Goal: Task Accomplishment & Management: Manage account settings

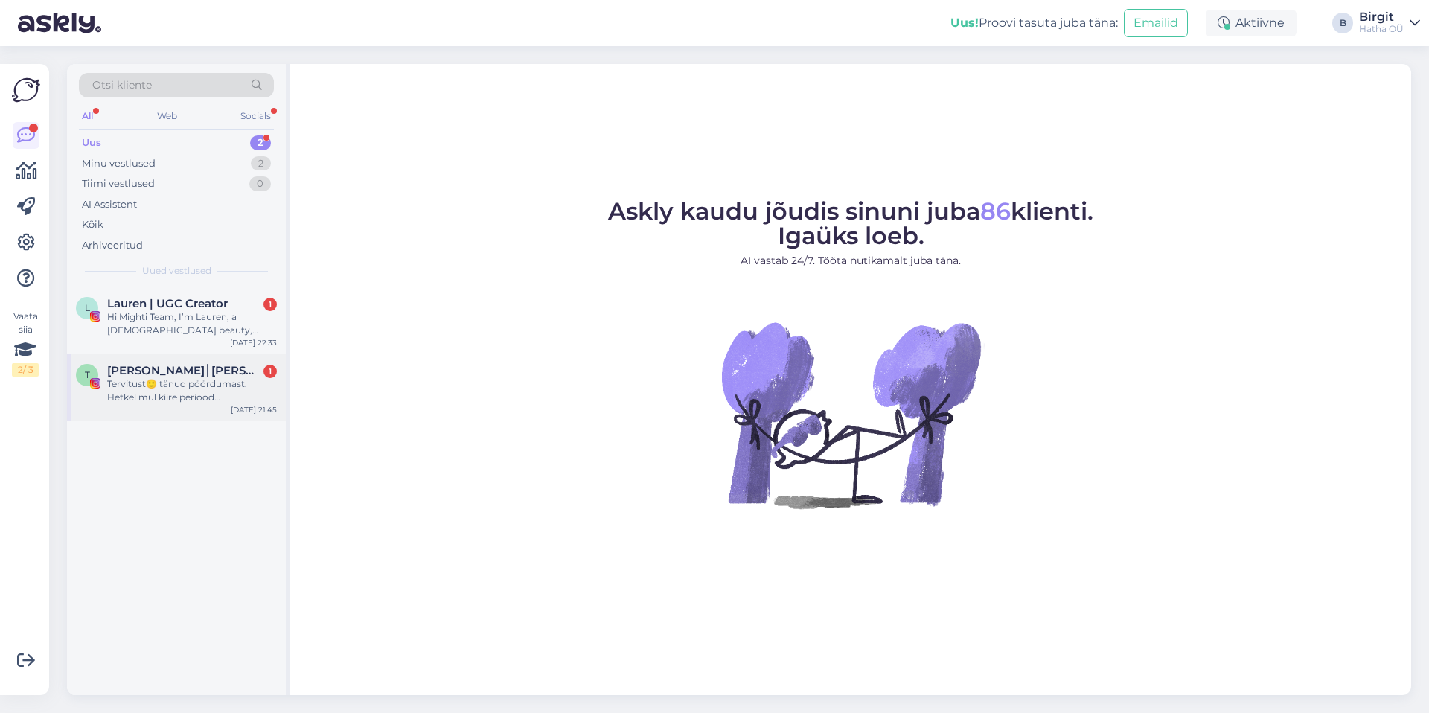
click at [147, 367] on span "[PERSON_NAME]│[PERSON_NAME]│Koolitaja" at bounding box center [184, 370] width 155 height 13
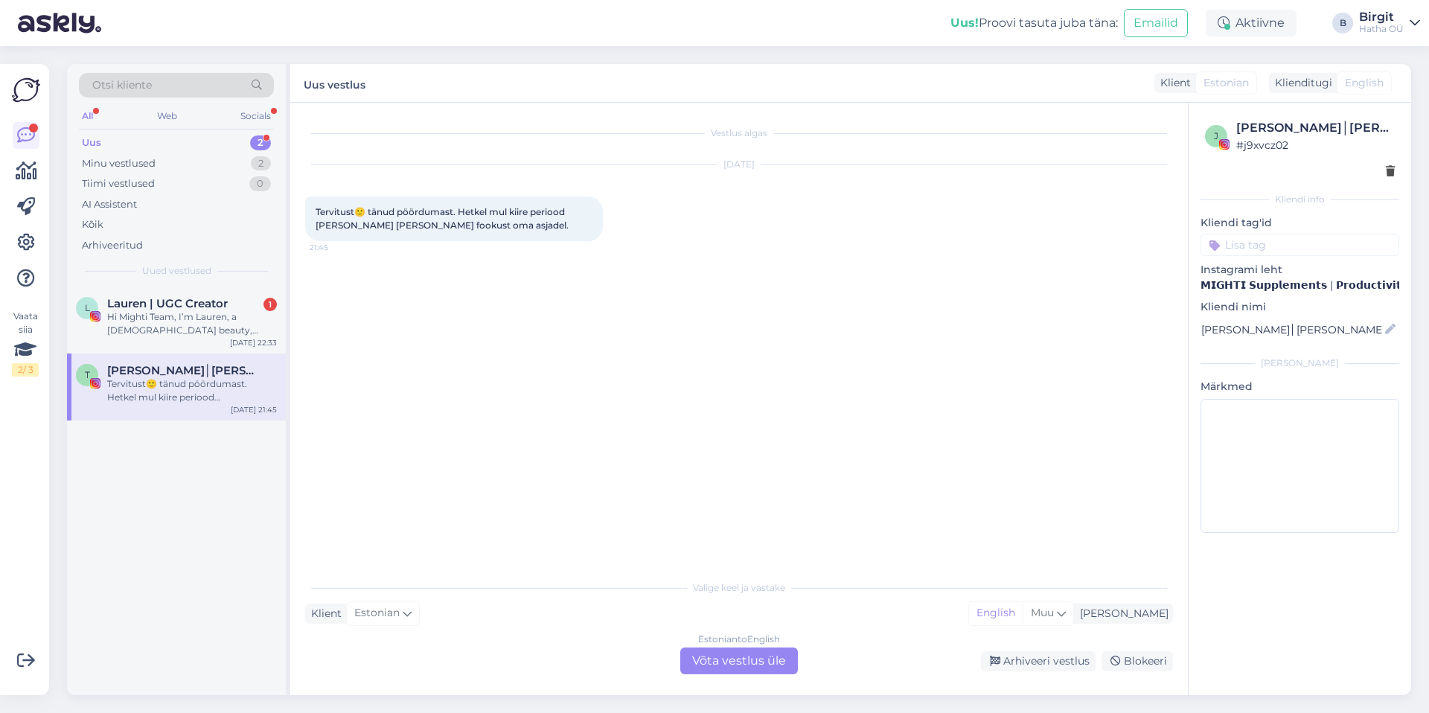
click at [1255, 249] on input at bounding box center [1300, 245] width 199 height 22
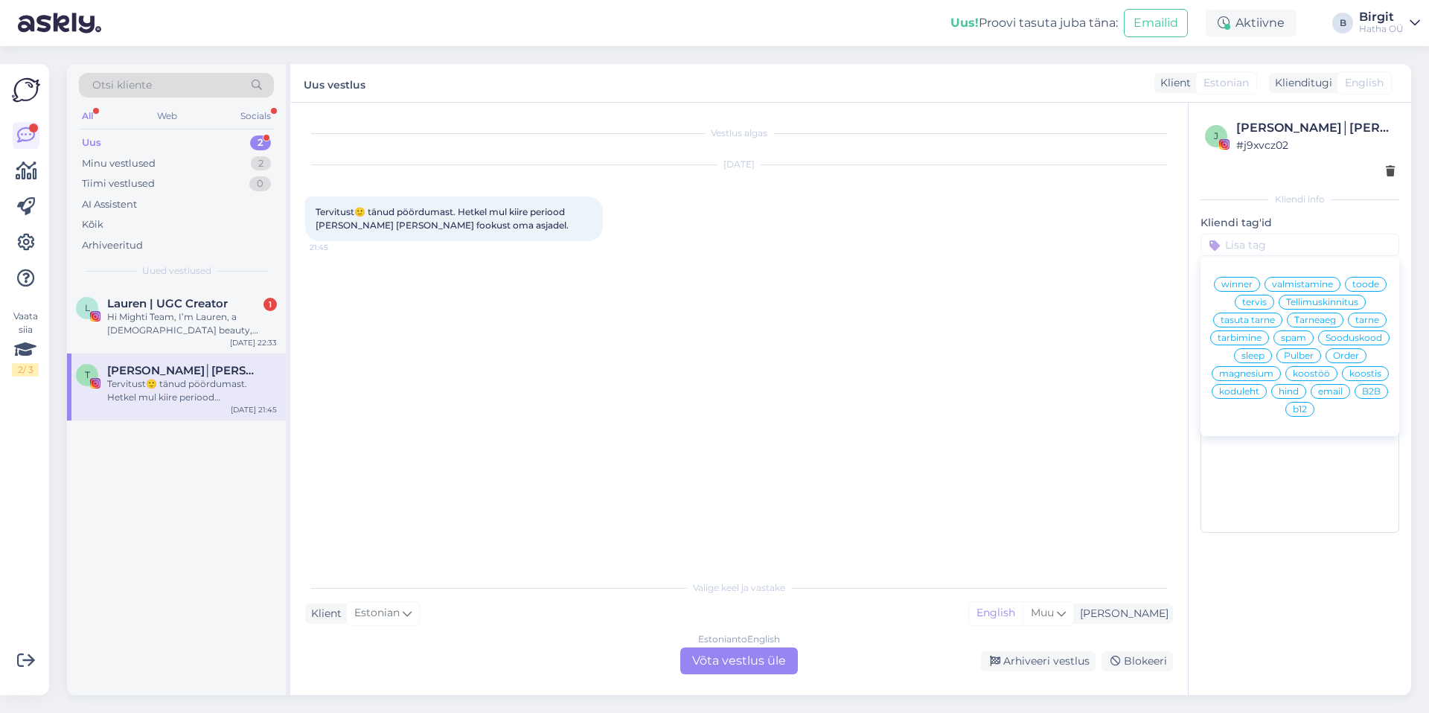
click at [1319, 374] on span "koostöö" at bounding box center [1311, 373] width 37 height 9
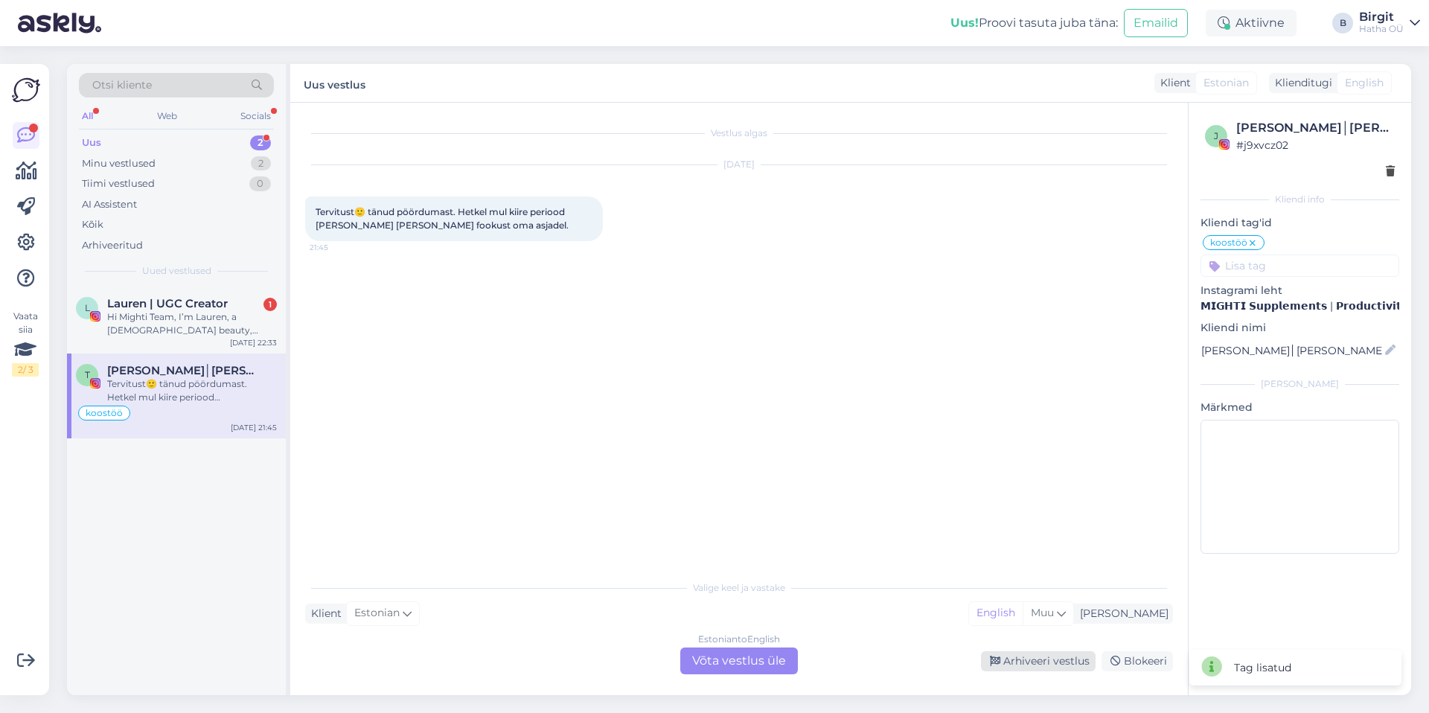
click at [1007, 659] on div "Arhiveeri vestlus" at bounding box center [1038, 661] width 115 height 20
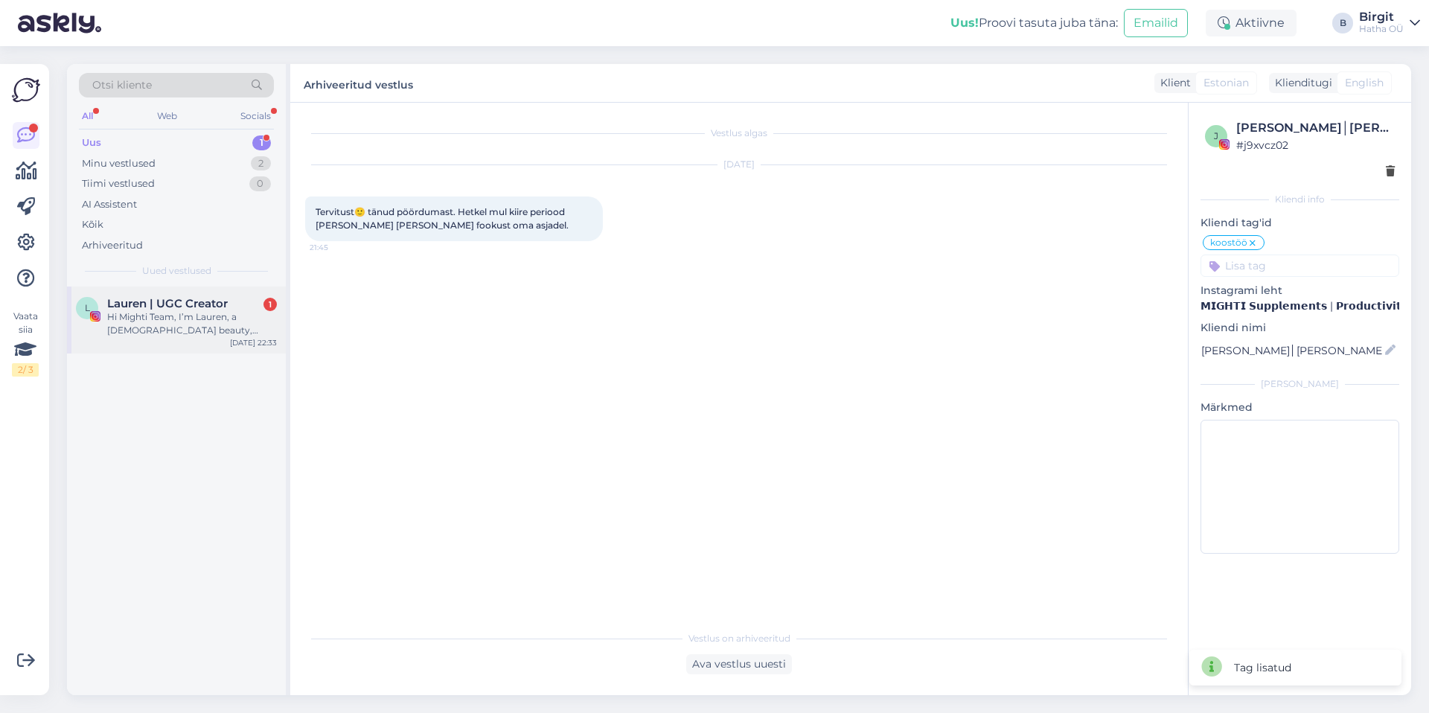
click at [119, 319] on div "Hi Mighti Team, I’m Lauren, a [DEMOGRAPHIC_DATA] beauty, wellness and lifestyle…" at bounding box center [192, 323] width 170 height 27
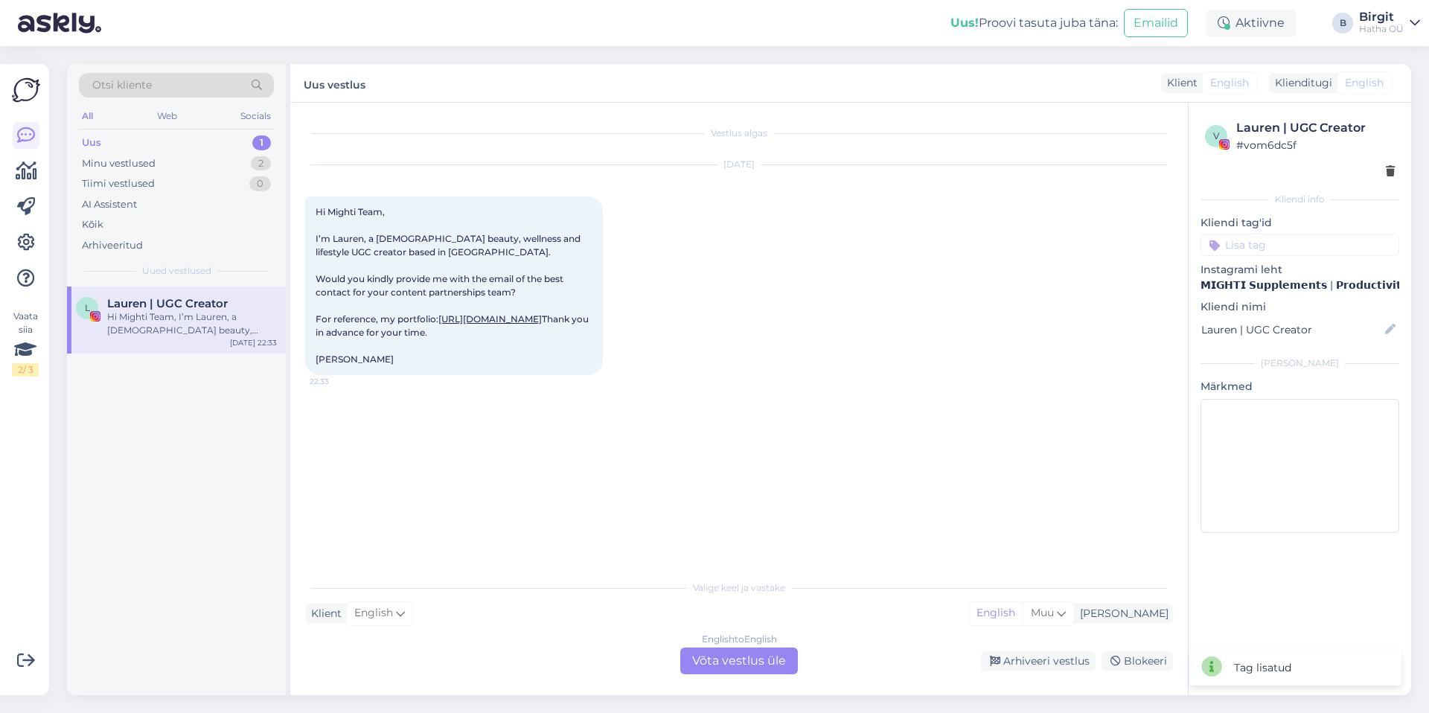
click at [1290, 252] on input at bounding box center [1300, 245] width 199 height 22
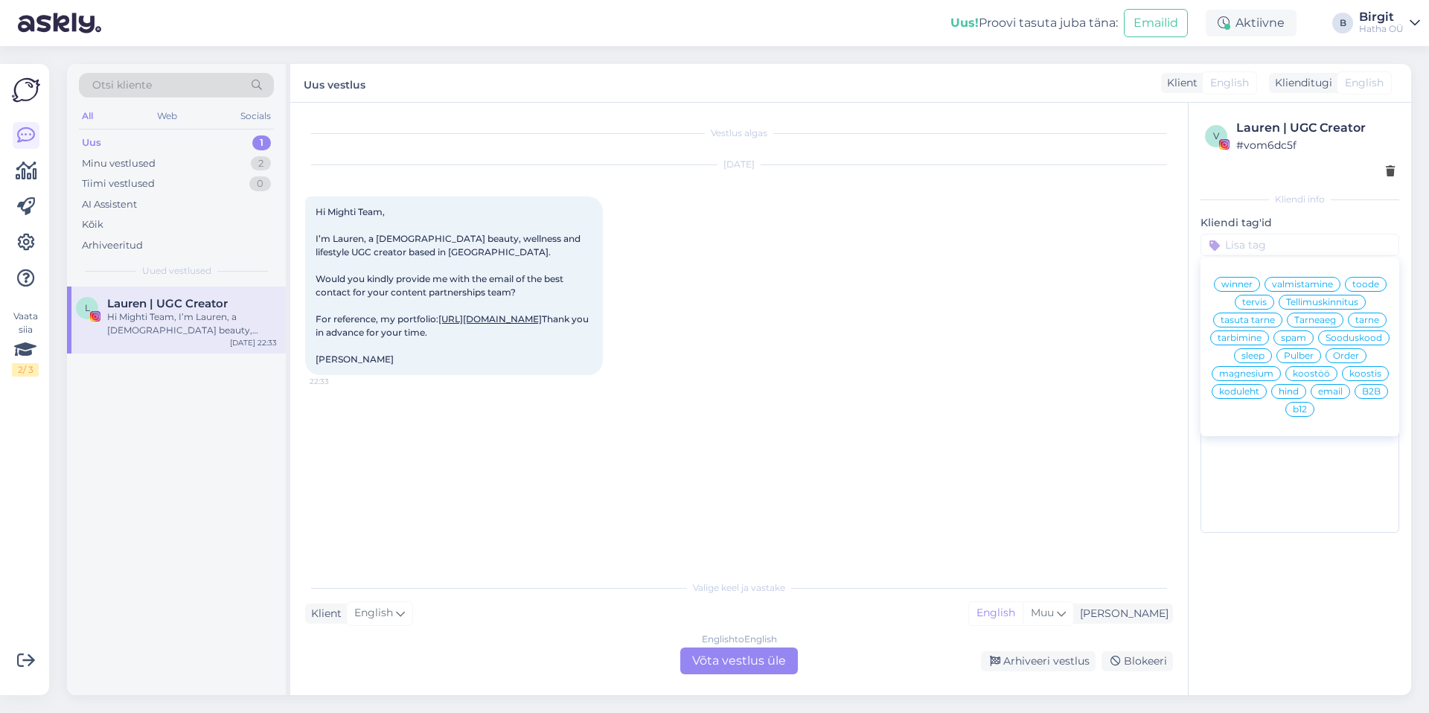
click at [1310, 372] on span "koostöö" at bounding box center [1311, 373] width 37 height 9
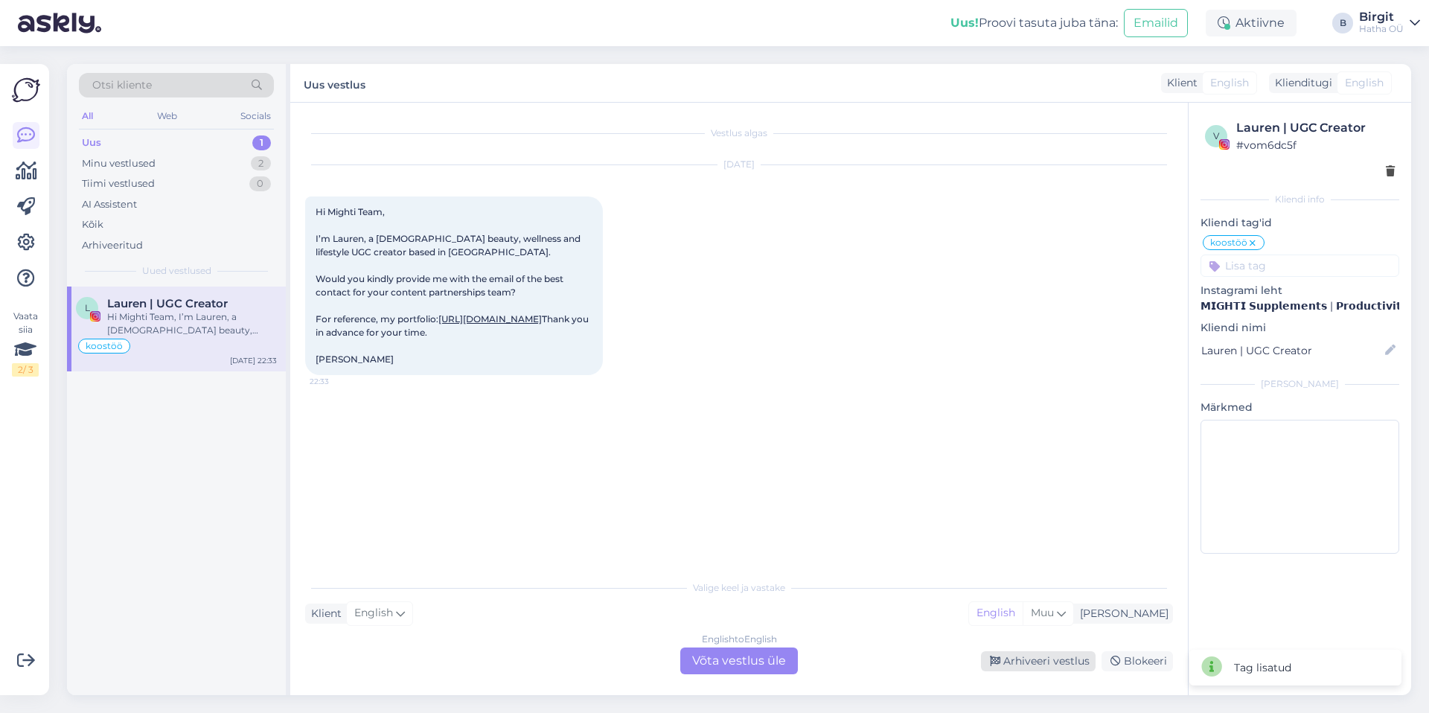
click at [1026, 662] on div "Arhiveeri vestlus" at bounding box center [1038, 661] width 115 height 20
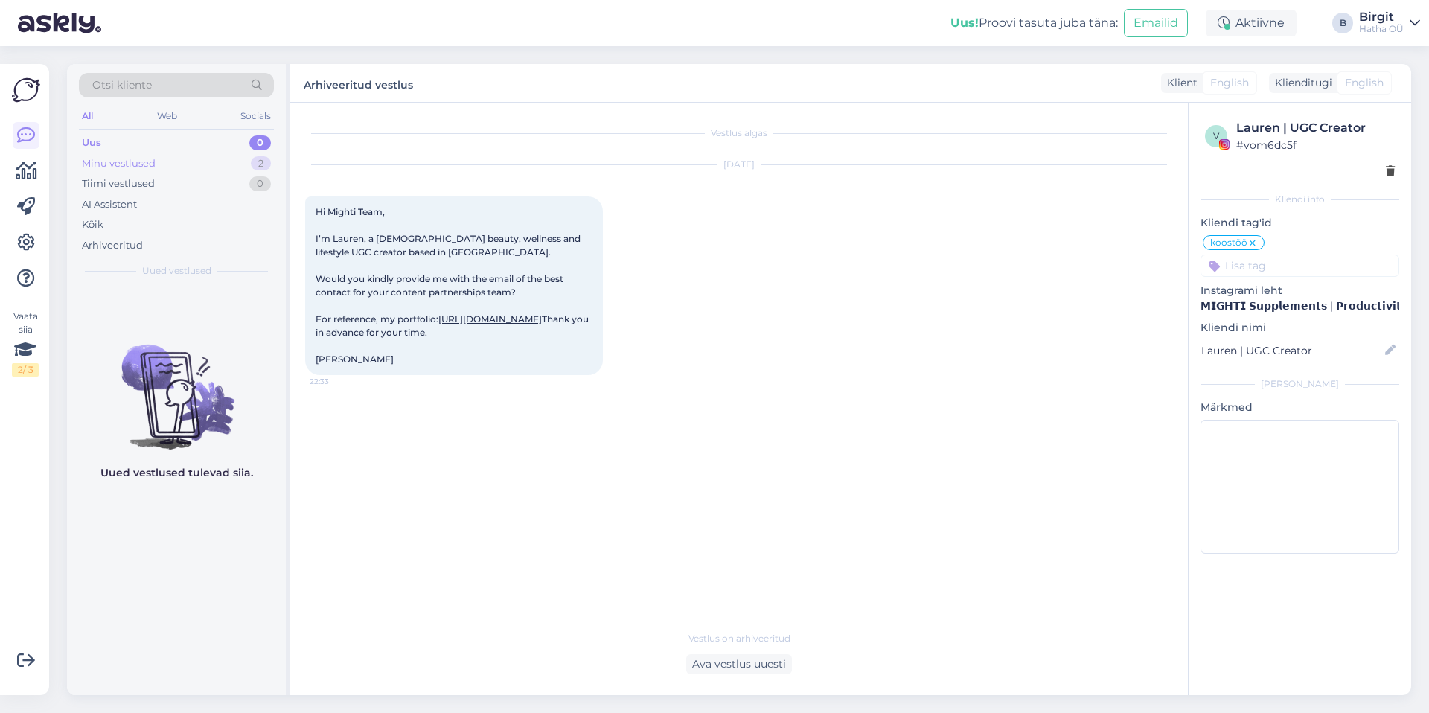
click at [149, 164] on div "Minu vestlused" at bounding box center [119, 163] width 74 height 15
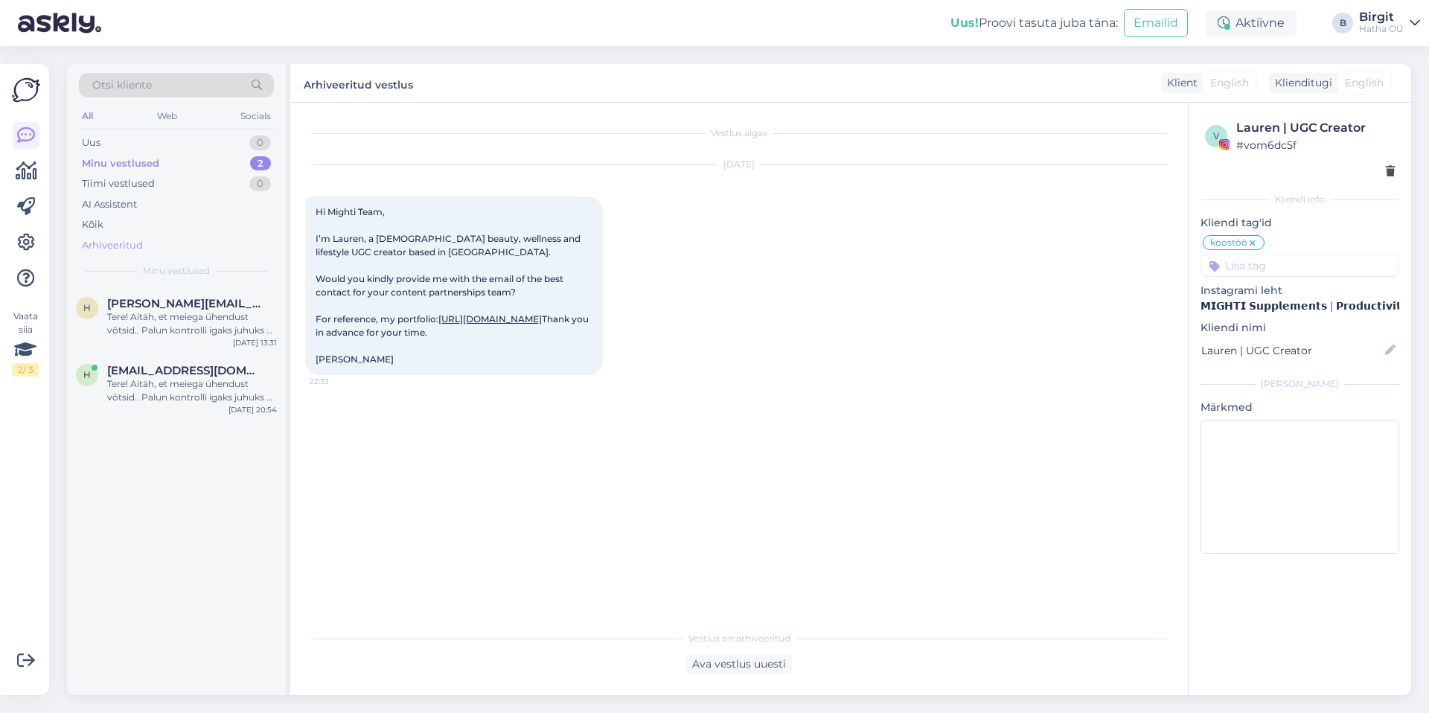
click at [128, 249] on div "Arhiveeritud" at bounding box center [112, 245] width 61 height 15
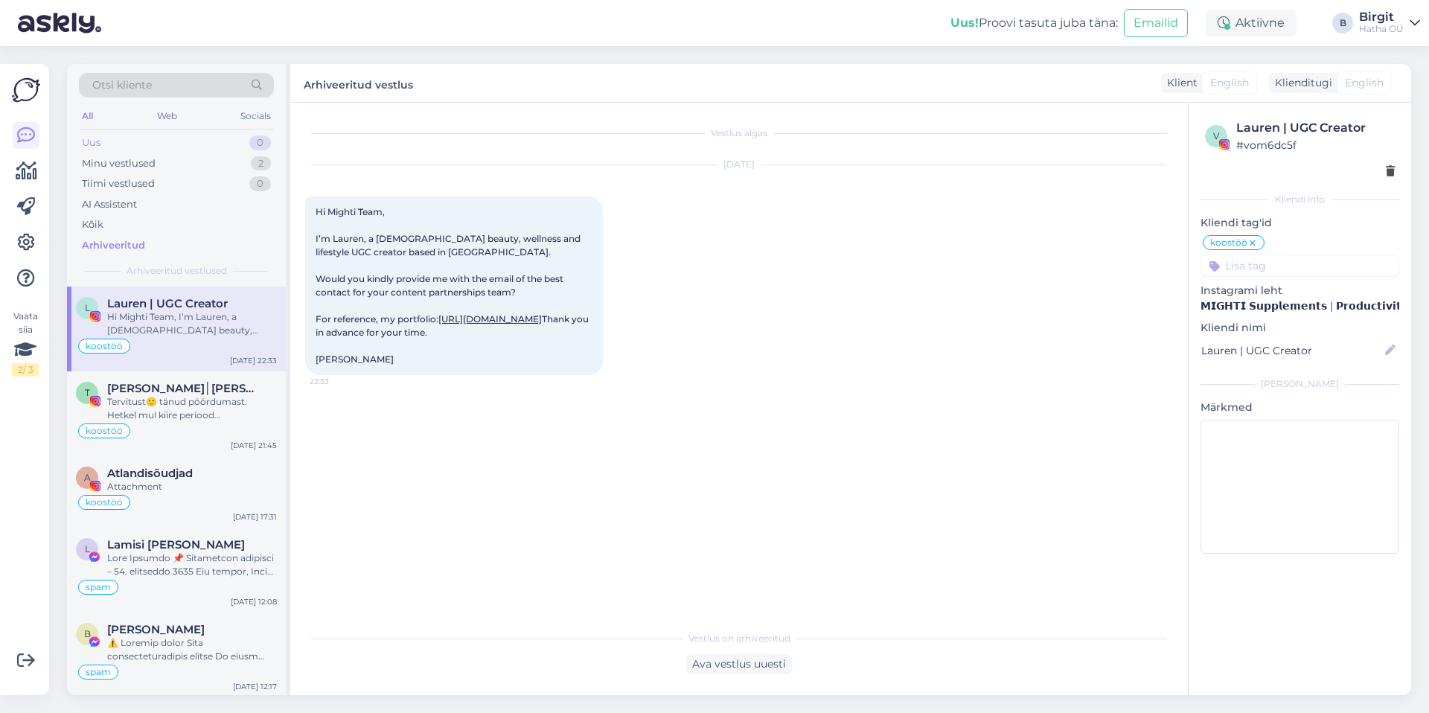
click at [124, 148] on div "Uus 0" at bounding box center [176, 142] width 195 height 21
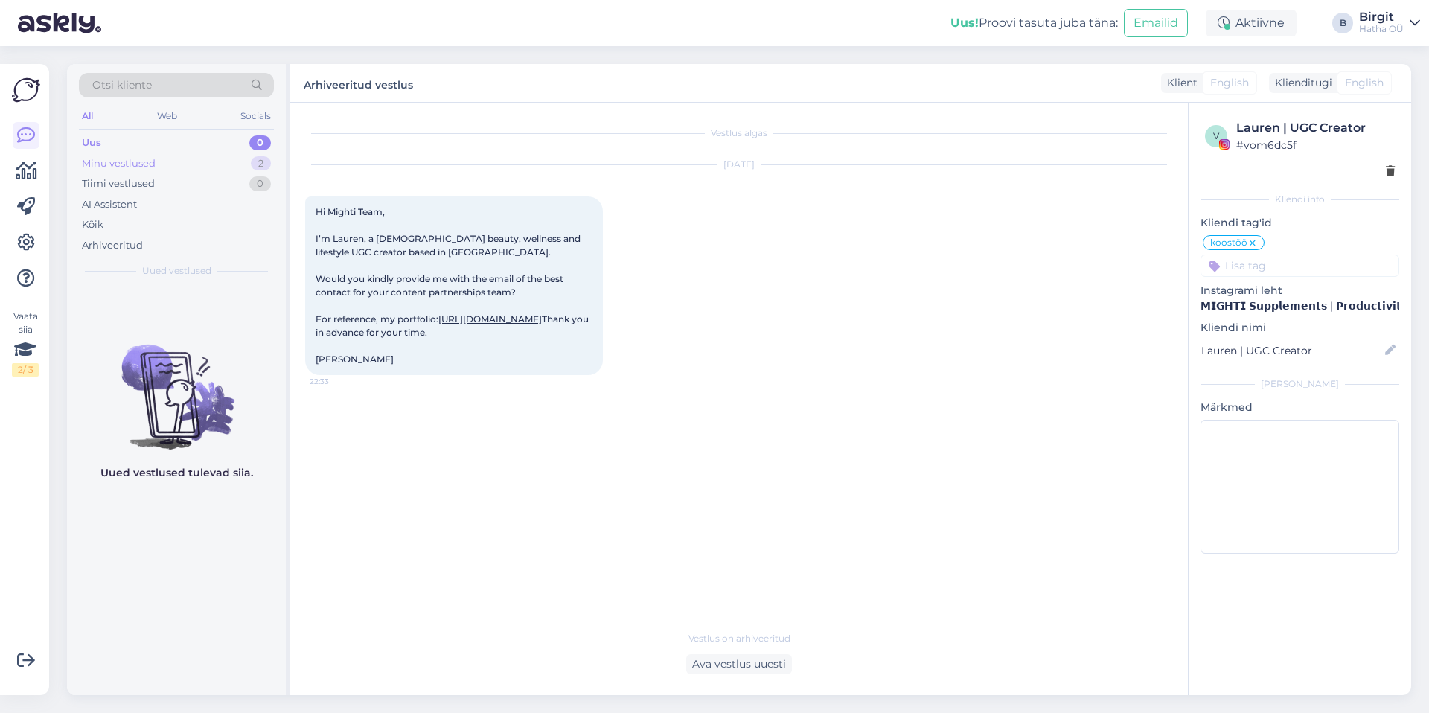
click at [130, 167] on div "Minu vestlused" at bounding box center [119, 163] width 74 height 15
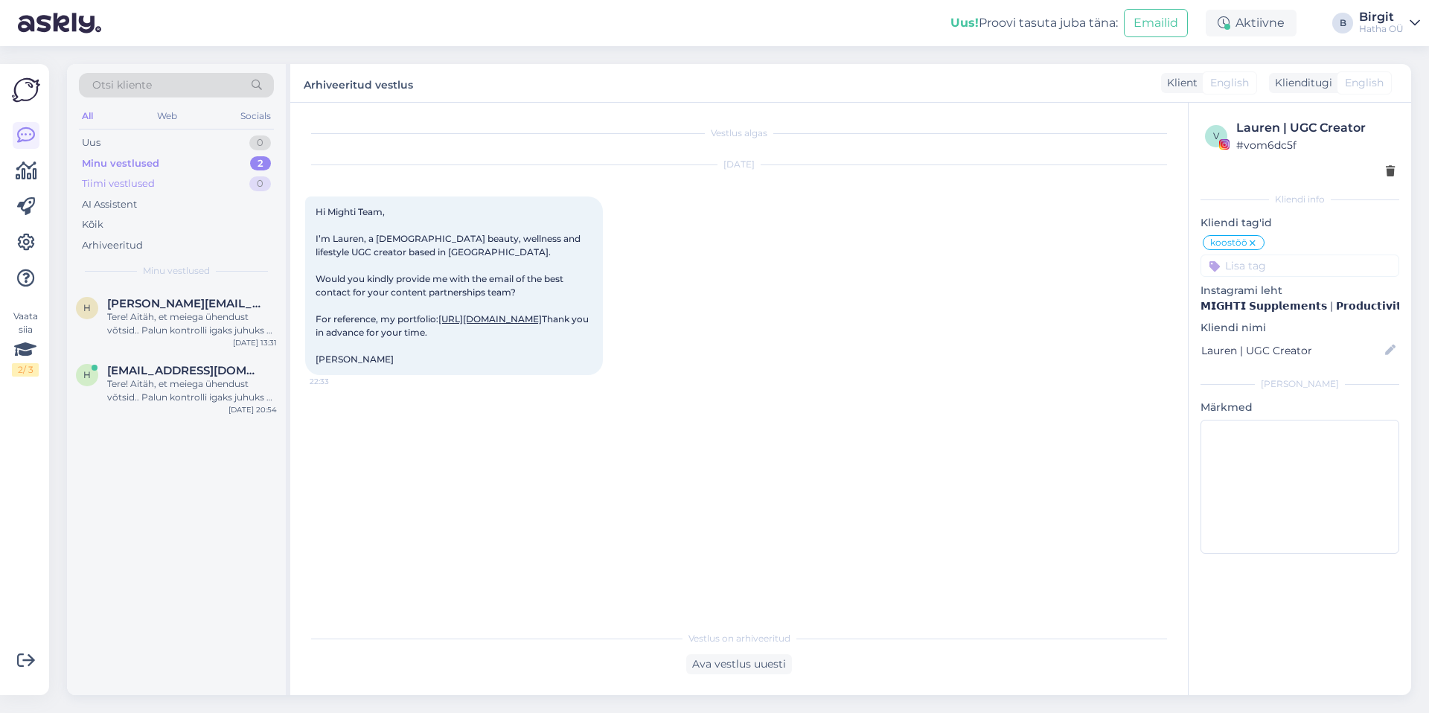
click at [136, 186] on div "Tiimi vestlused" at bounding box center [118, 183] width 73 height 15
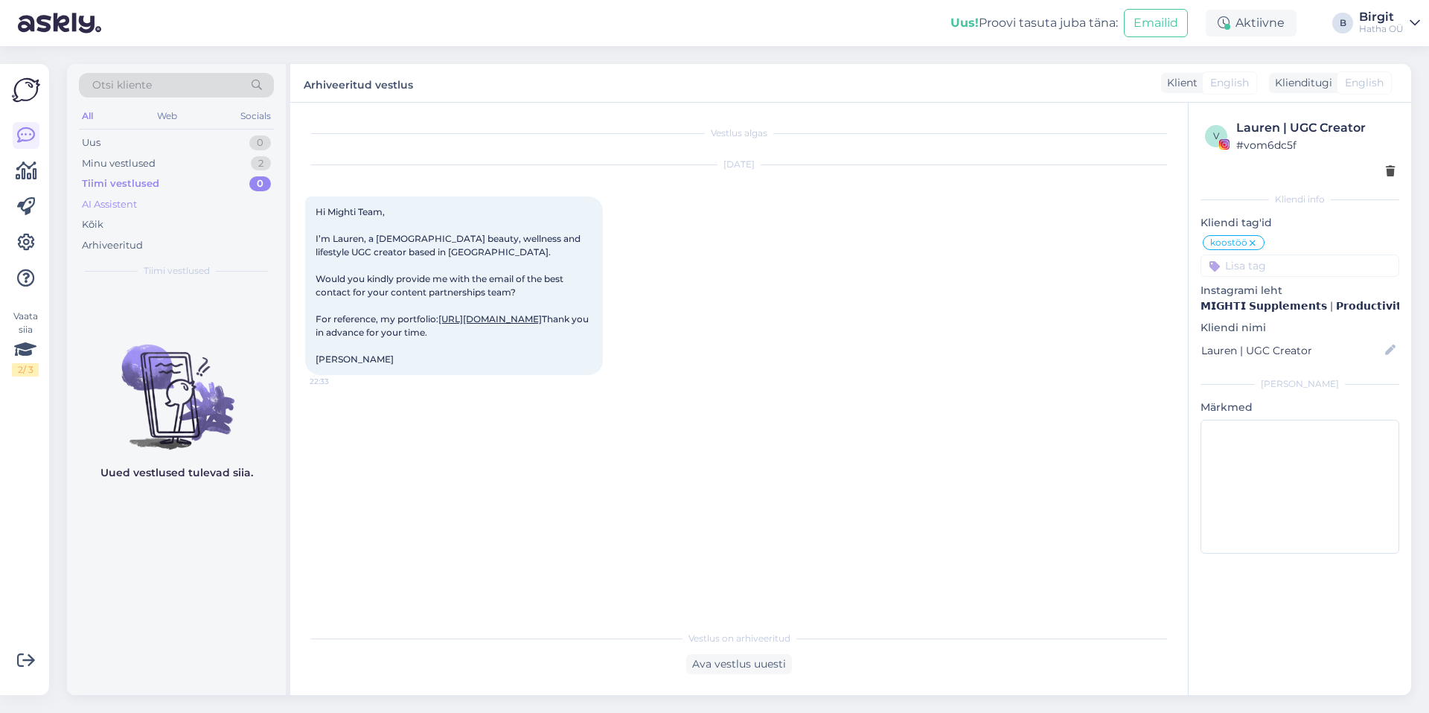
click at [140, 202] on div "AI Assistent" at bounding box center [176, 204] width 195 height 21
click at [136, 182] on div "Tiimi vestlused" at bounding box center [118, 183] width 73 height 15
click at [130, 133] on div "Uus 0" at bounding box center [176, 142] width 195 height 21
